Goal: Task Accomplishment & Management: Use online tool/utility

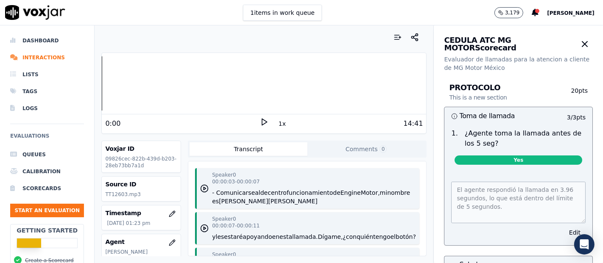
scroll to position [2826, 0]
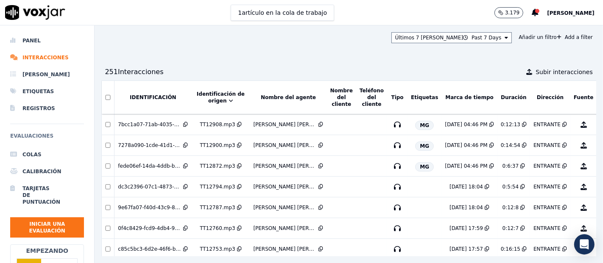
scroll to position [538, 0]
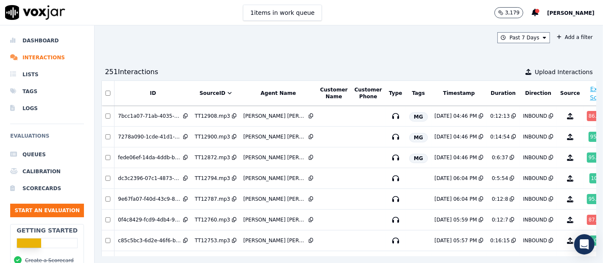
click at [587, 90] on button "Export Scores" at bounding box center [599, 93] width 25 height 17
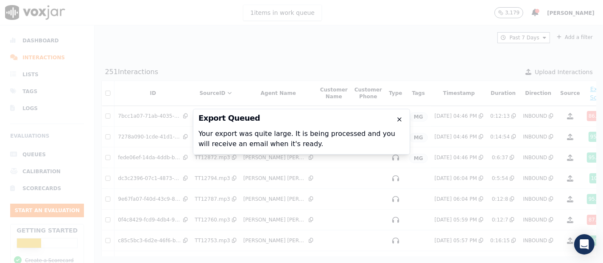
click at [400, 119] on icon "button" at bounding box center [399, 119] width 3 height 3
